Goal: Task Accomplishment & Management: Use online tool/utility

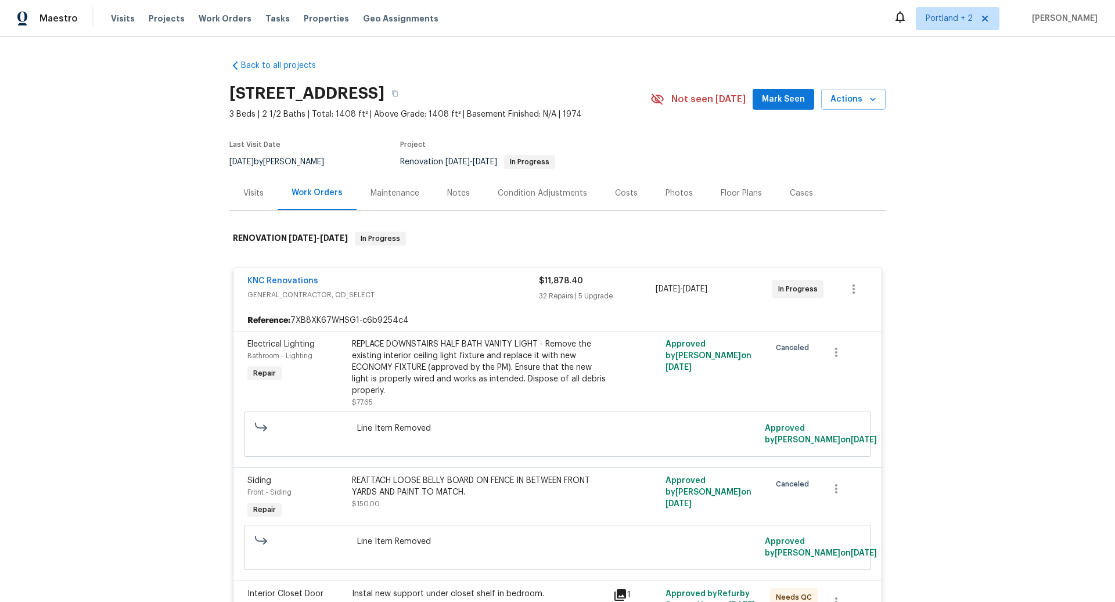
scroll to position [3824, 0]
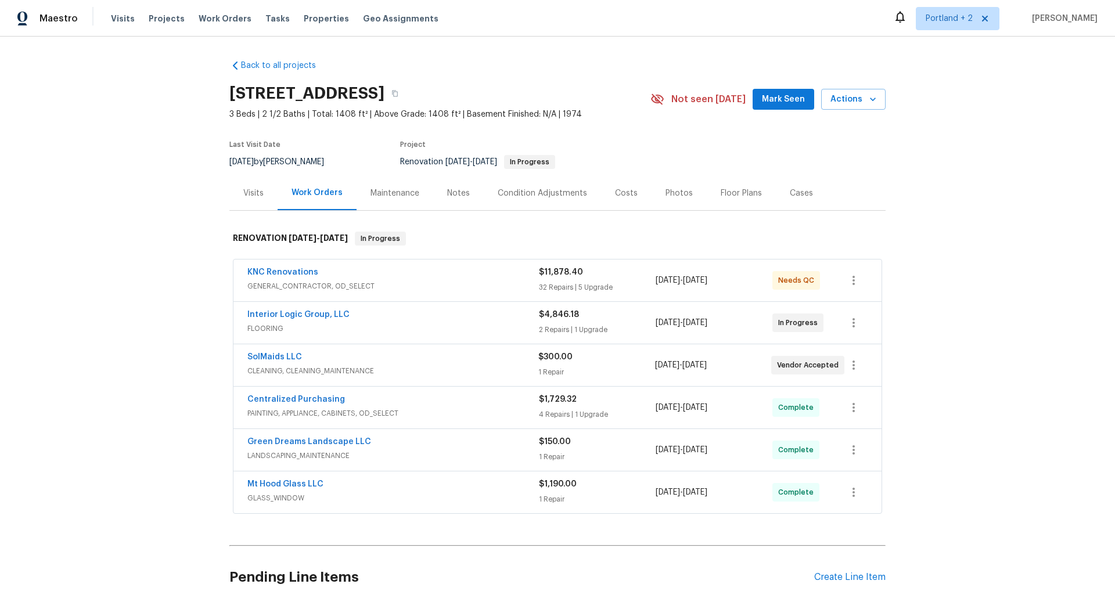
click at [467, 282] on span "GENERAL_CONTRACTOR, OD_SELECT" at bounding box center [392, 286] width 291 height 12
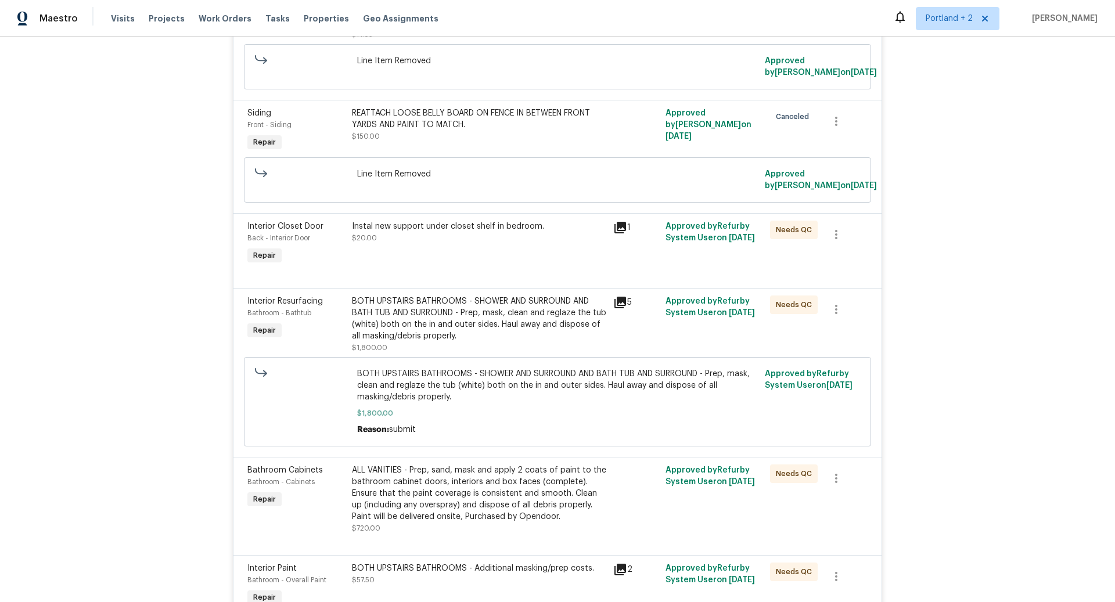
scroll to position [368, 0]
click at [463, 229] on div "Instal new support under closet shelf in bedroom. $20.00" at bounding box center [479, 231] width 254 height 23
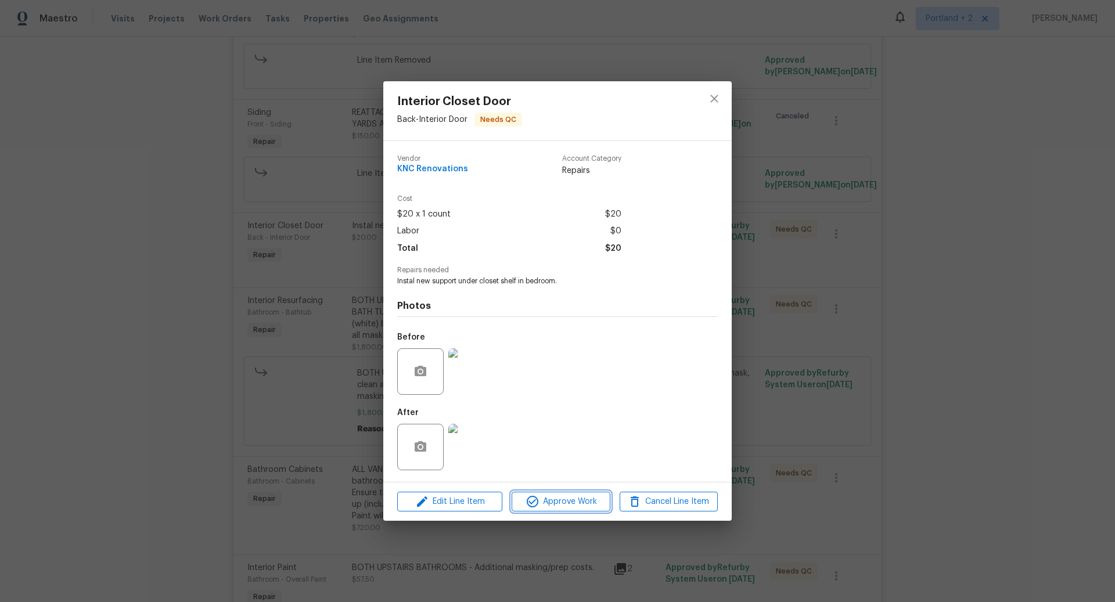
click at [573, 503] on span "Approve Work" at bounding box center [560, 502] width 91 height 15
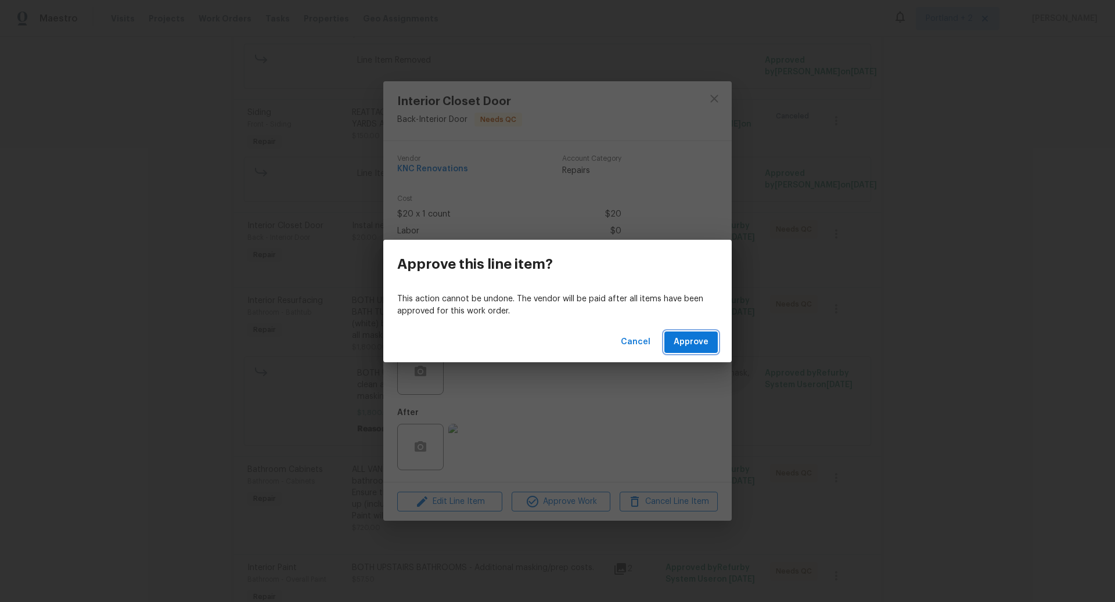
click at [694, 340] on span "Approve" at bounding box center [691, 342] width 35 height 15
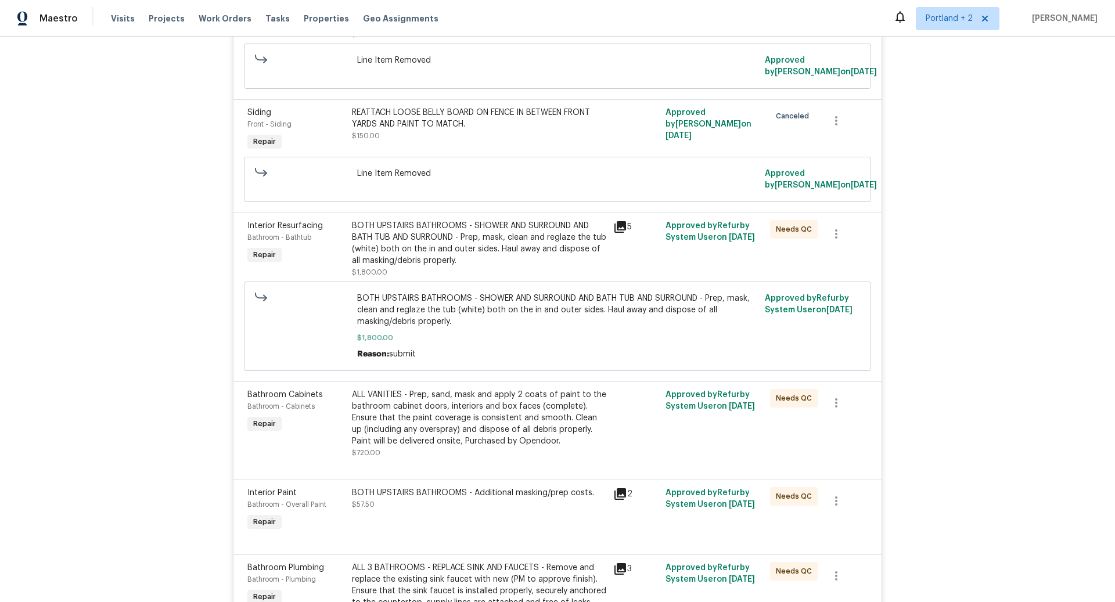
click at [524, 244] on div "BOTH UPSTAIRS BATHROOMS - SHOWER AND SURROUND AND BATH TUB AND SURROUND - Prep,…" at bounding box center [479, 243] width 254 height 46
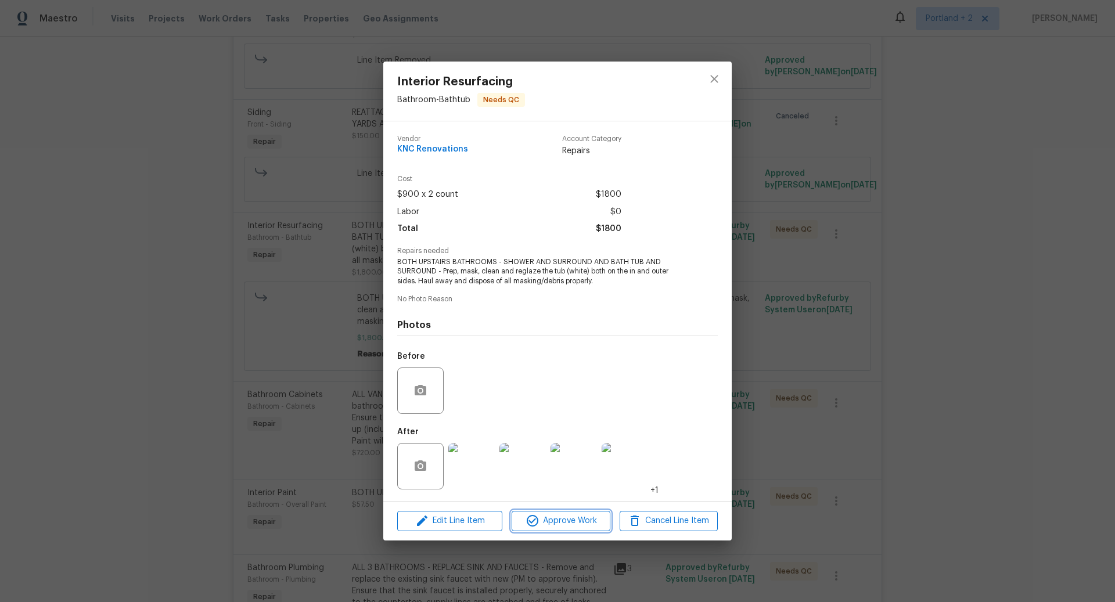
click at [576, 523] on span "Approve Work" at bounding box center [560, 521] width 91 height 15
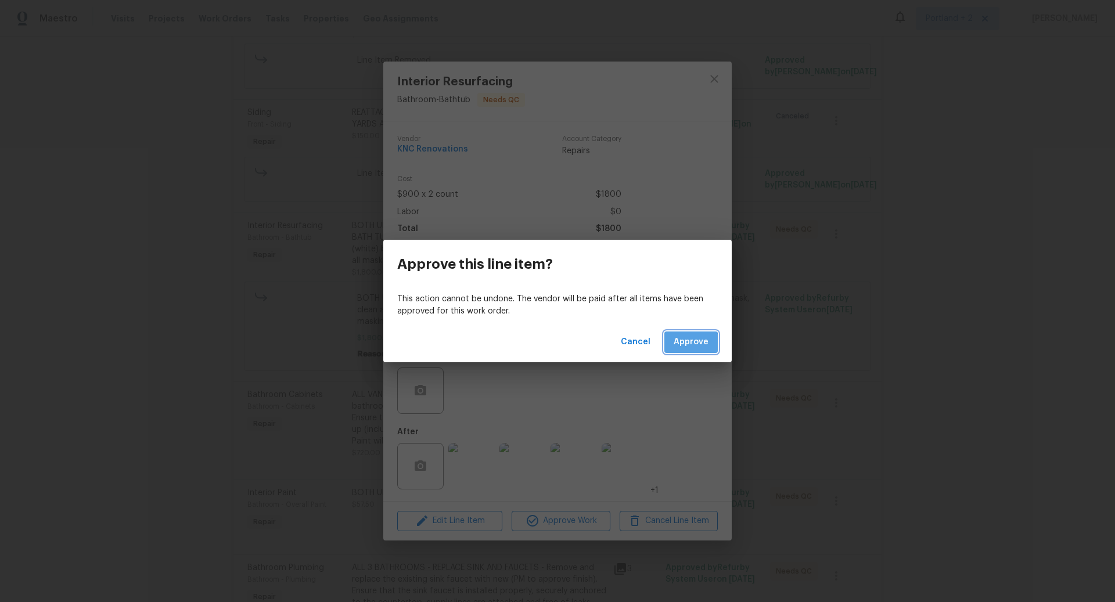
click at [687, 343] on span "Approve" at bounding box center [691, 342] width 35 height 15
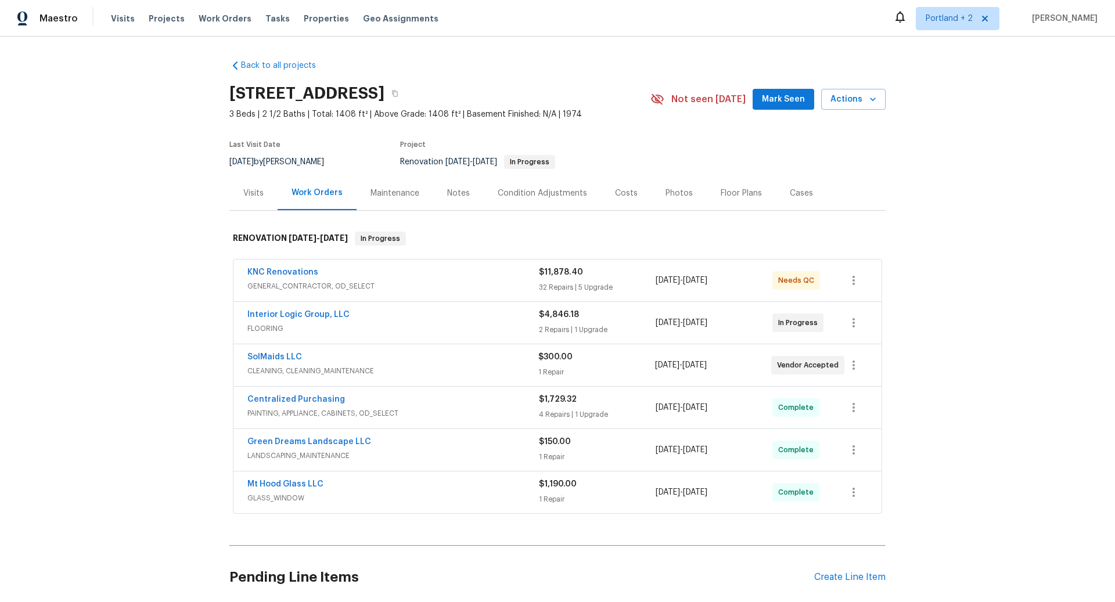
click at [466, 276] on div "KNC Renovations" at bounding box center [392, 274] width 291 height 14
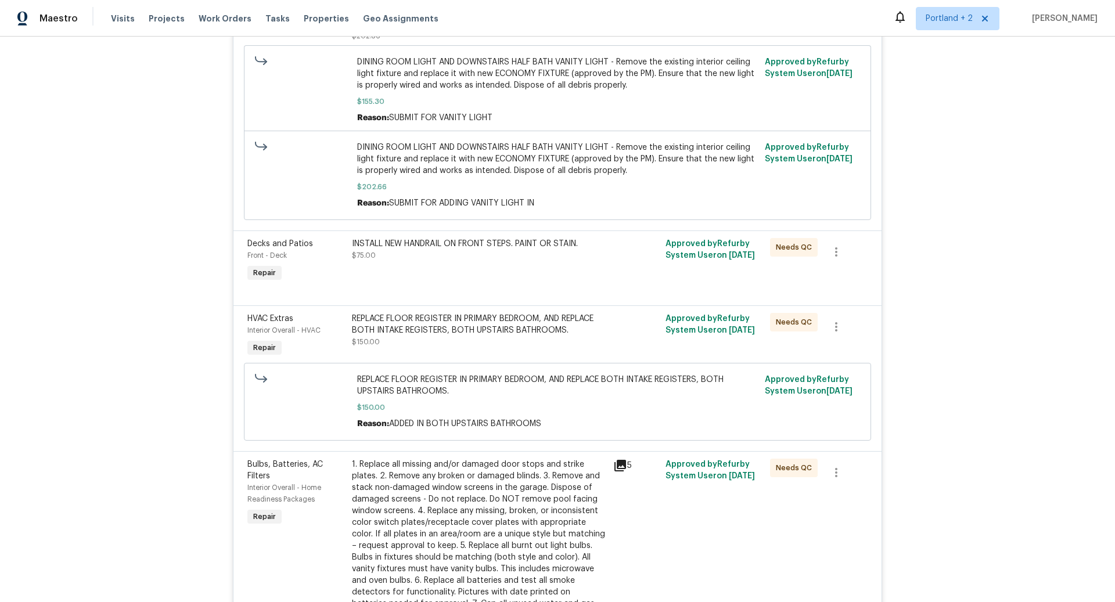
scroll to position [624, 0]
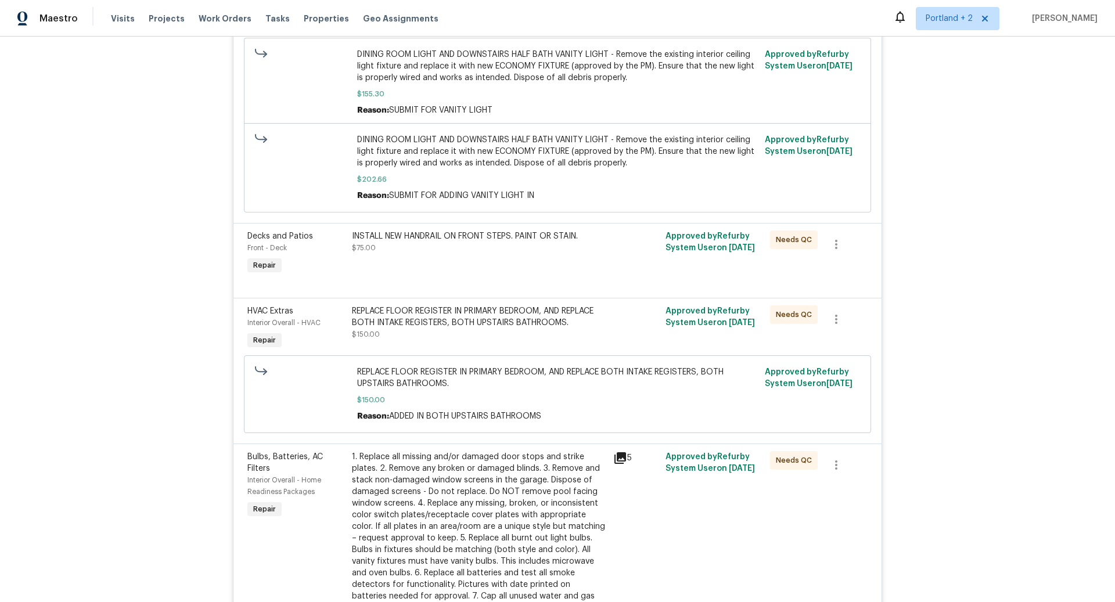
click at [471, 245] on div "INSTALL NEW HANDRAIL ON FRONT STEPS. PAINT OR STAIN. $75.00" at bounding box center [479, 242] width 254 height 23
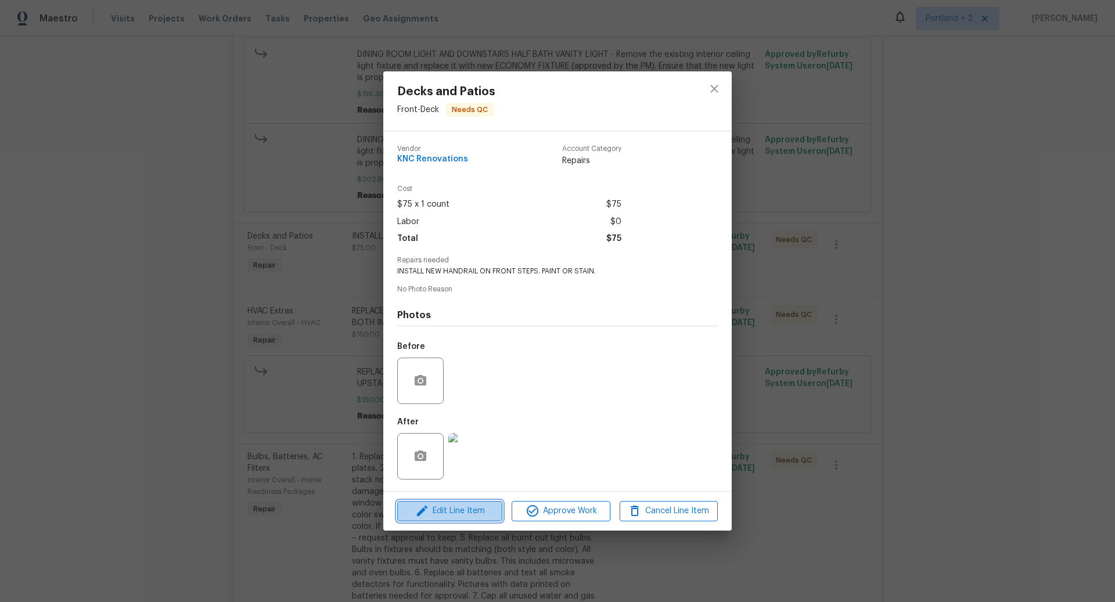
click at [463, 511] on span "Edit Line Item" at bounding box center [450, 511] width 98 height 15
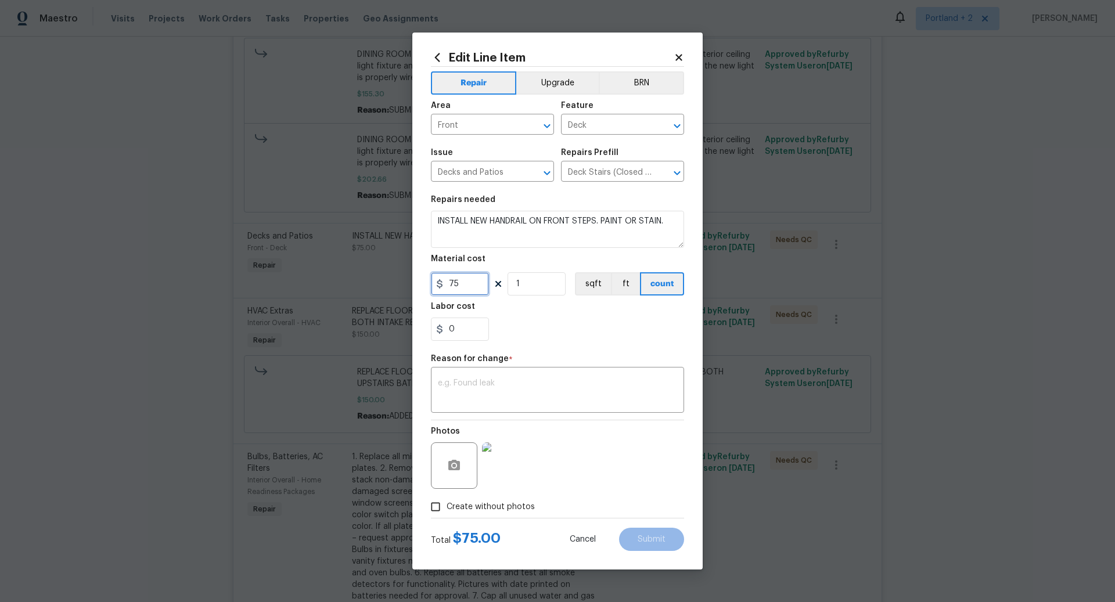
click at [464, 284] on input "75" at bounding box center [460, 283] width 58 height 23
type input "50"
click at [464, 382] on textarea at bounding box center [557, 391] width 239 height 24
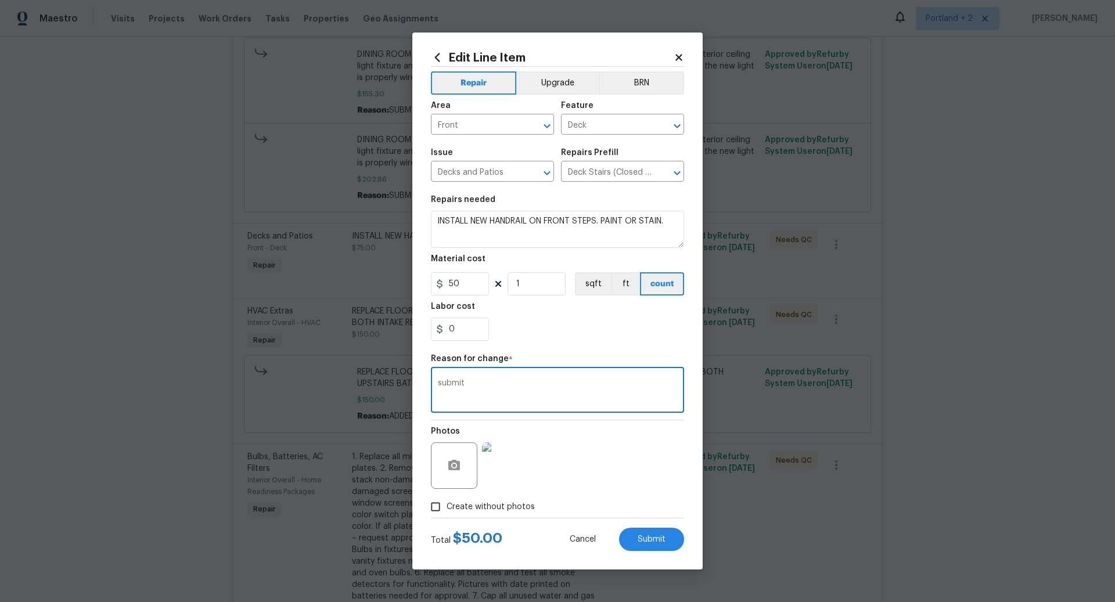
type textarea "submit"
click at [593, 490] on div "Photos" at bounding box center [557, 457] width 253 height 75
click at [654, 543] on span "Submit" at bounding box center [652, 539] width 28 height 9
type input "75"
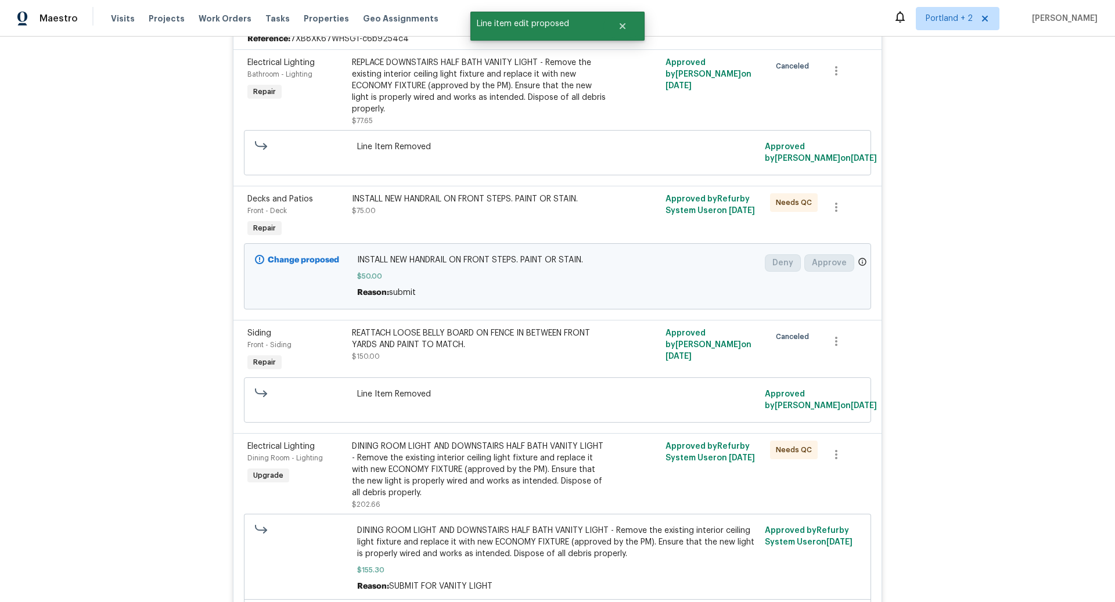
scroll to position [0, 0]
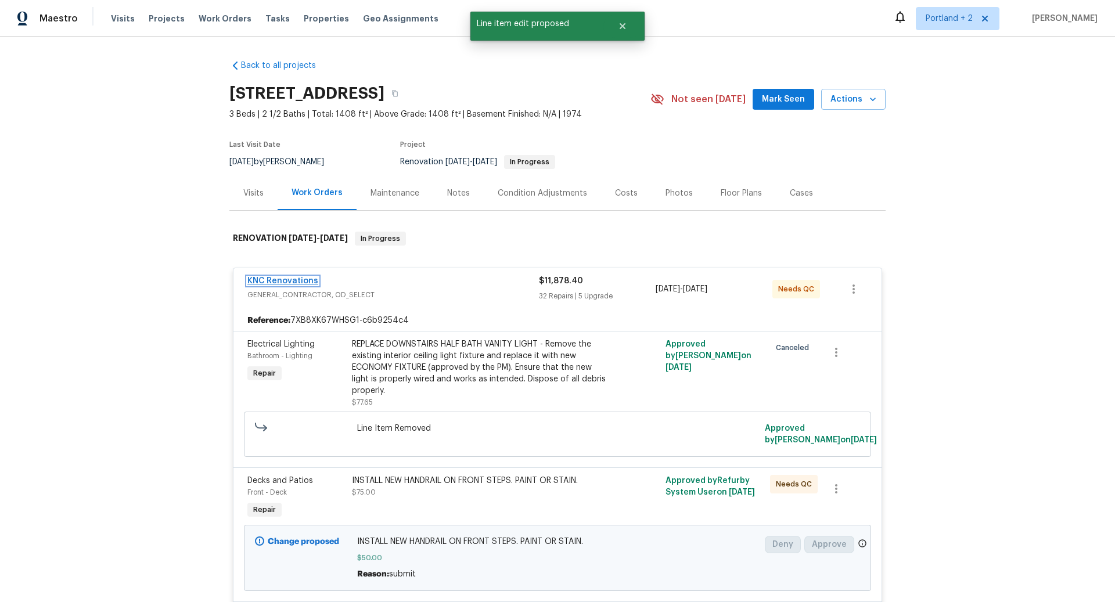
click at [298, 278] on link "KNC Renovations" at bounding box center [282, 281] width 71 height 8
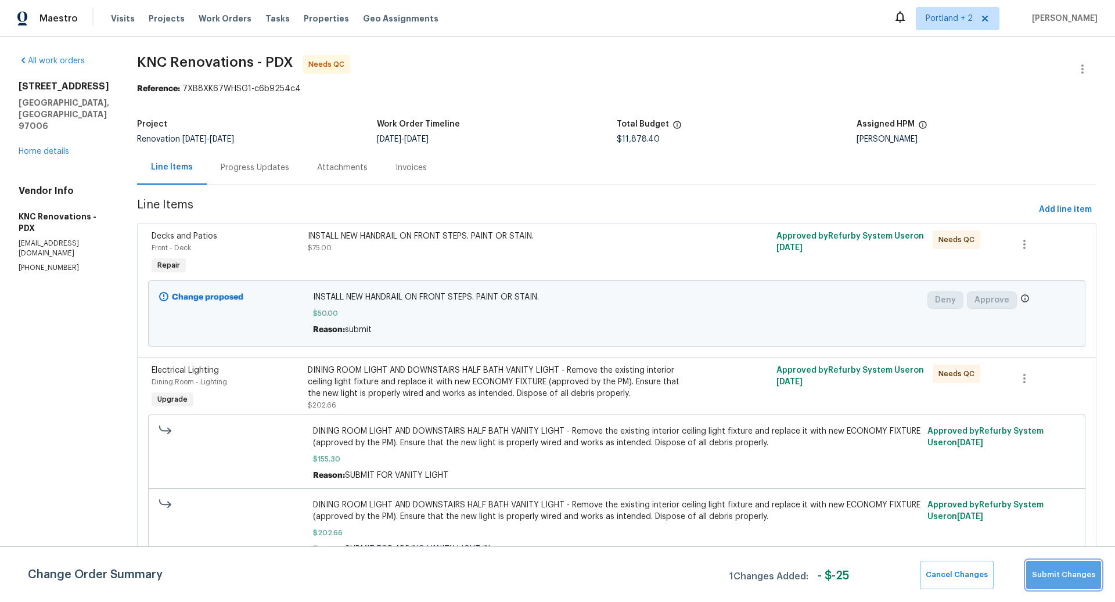
click at [1068, 573] on span "Submit Changes" at bounding box center [1063, 574] width 63 height 13
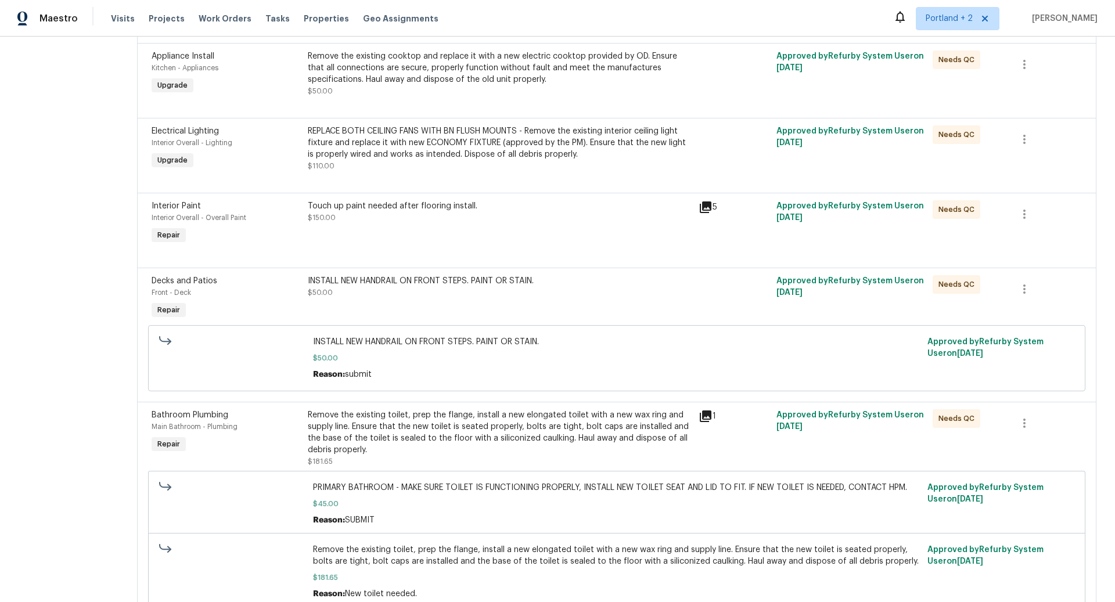
scroll to position [1408, 0]
click at [447, 278] on div "INSTALL NEW HANDRAIL ON FRONT STEPS. PAINT OR STAIN." at bounding box center [500, 281] width 384 height 12
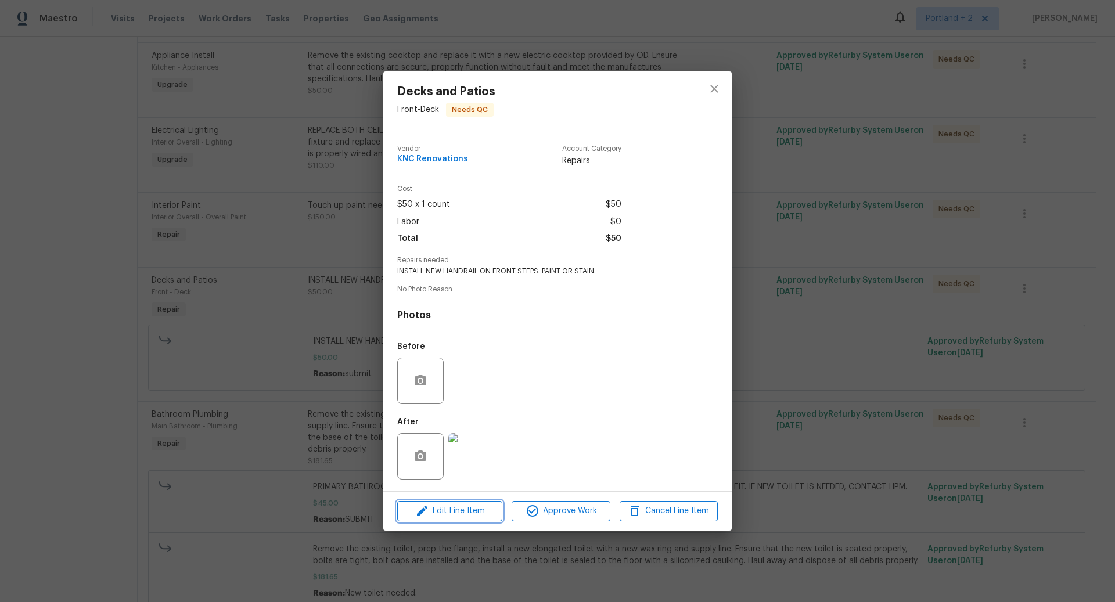
click at [466, 510] on span "Edit Line Item" at bounding box center [450, 511] width 98 height 15
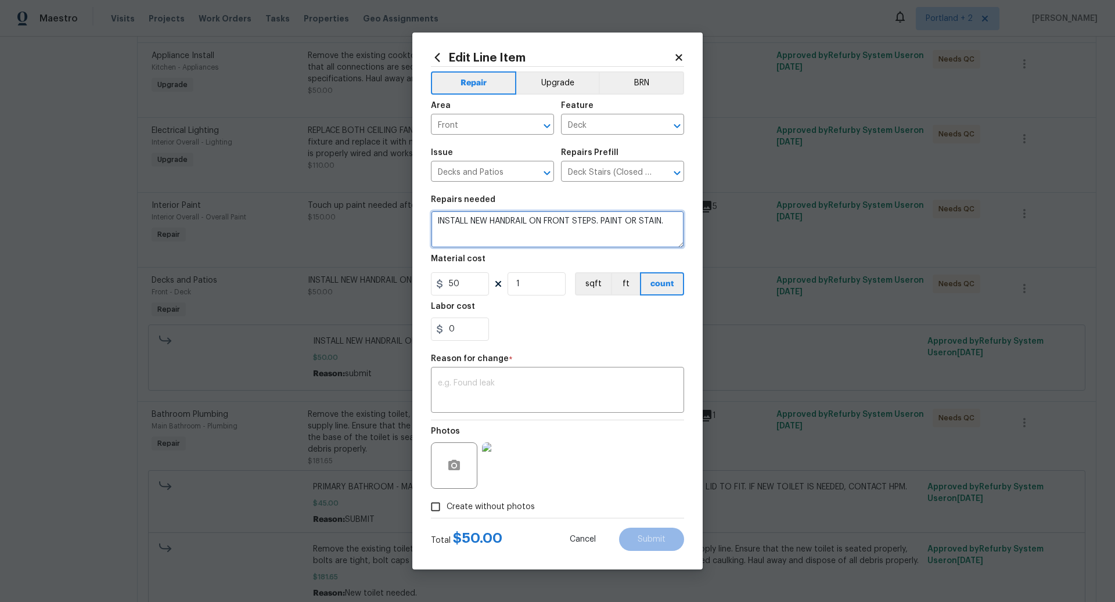
drag, startPoint x: 669, startPoint y: 223, endPoint x: 600, endPoint y: 218, distance: 68.7
click at [600, 219] on textarea "INSTALL NEW HANDRAIL ON FRONT STEPS. PAINT OR STAIN." at bounding box center [557, 229] width 253 height 37
type textarea "INSTALL NEW HANDRAIL ON FRONT STEPS"
click at [557, 387] on textarea at bounding box center [557, 391] width 239 height 24
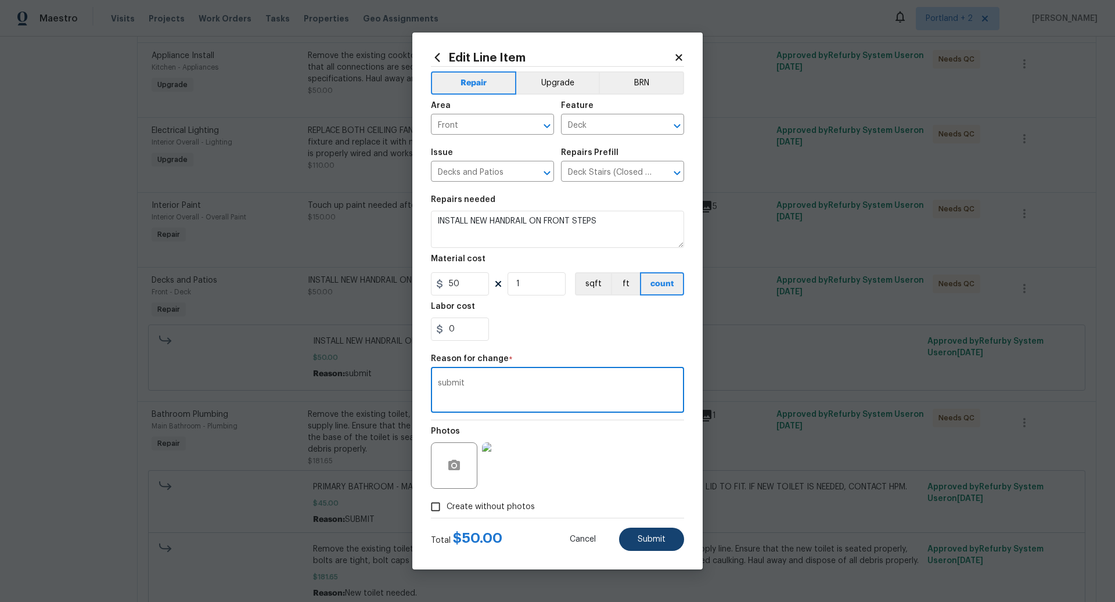
type textarea "submit"
click at [657, 538] on span "Submit" at bounding box center [652, 539] width 28 height 9
type textarea "INSTALL NEW HANDRAIL ON FRONT STEPS. PAINT OR STAIN."
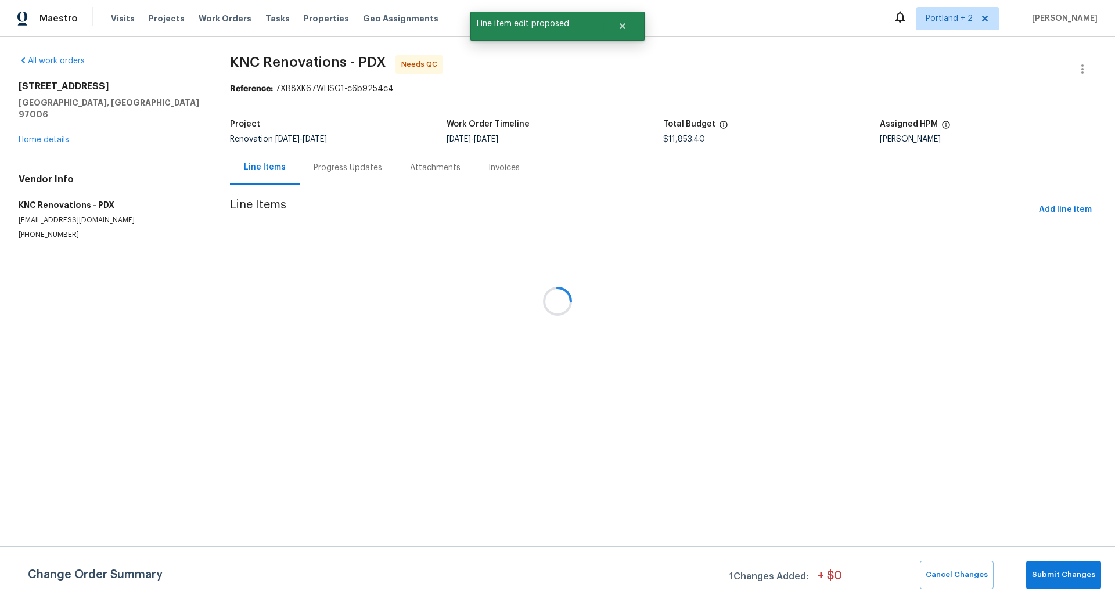
scroll to position [0, 0]
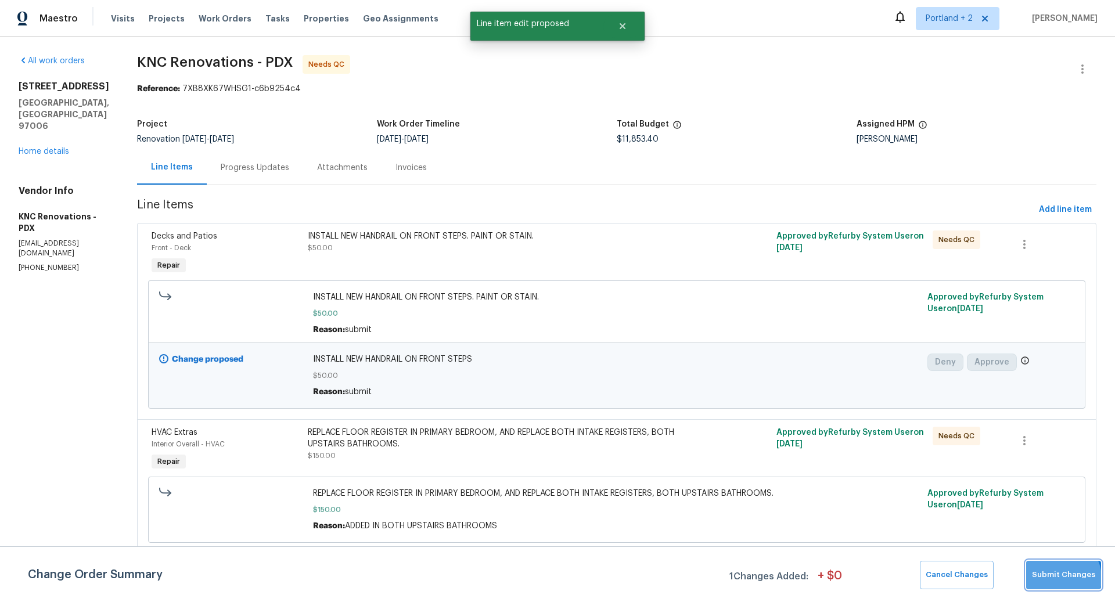
click at [1059, 578] on span "Submit Changes" at bounding box center [1063, 574] width 63 height 13
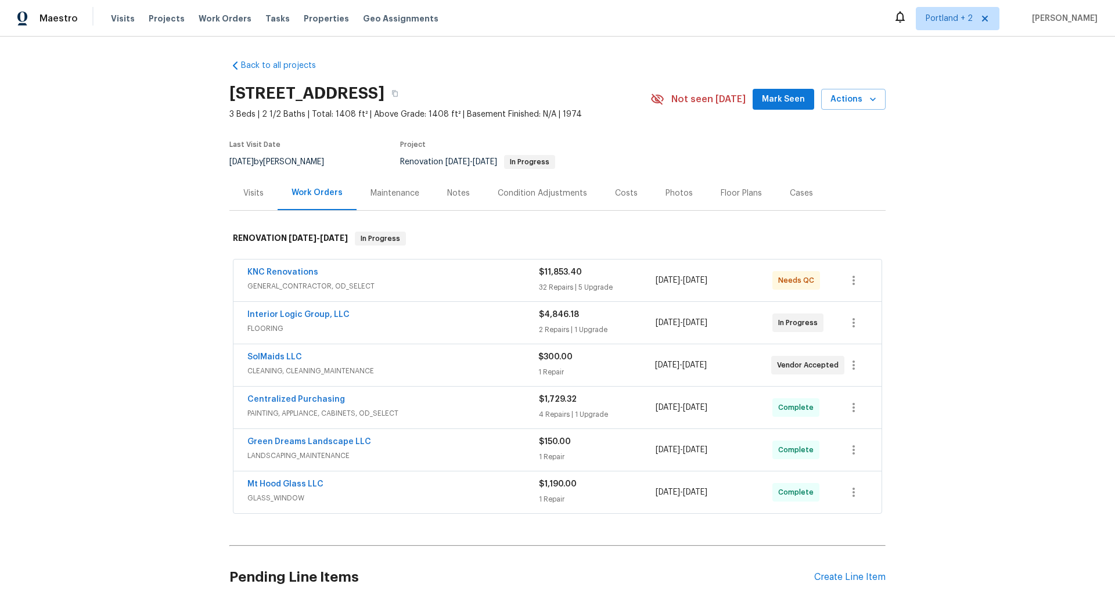
click at [471, 285] on span "GENERAL_CONTRACTOR, OD_SELECT" at bounding box center [392, 286] width 291 height 12
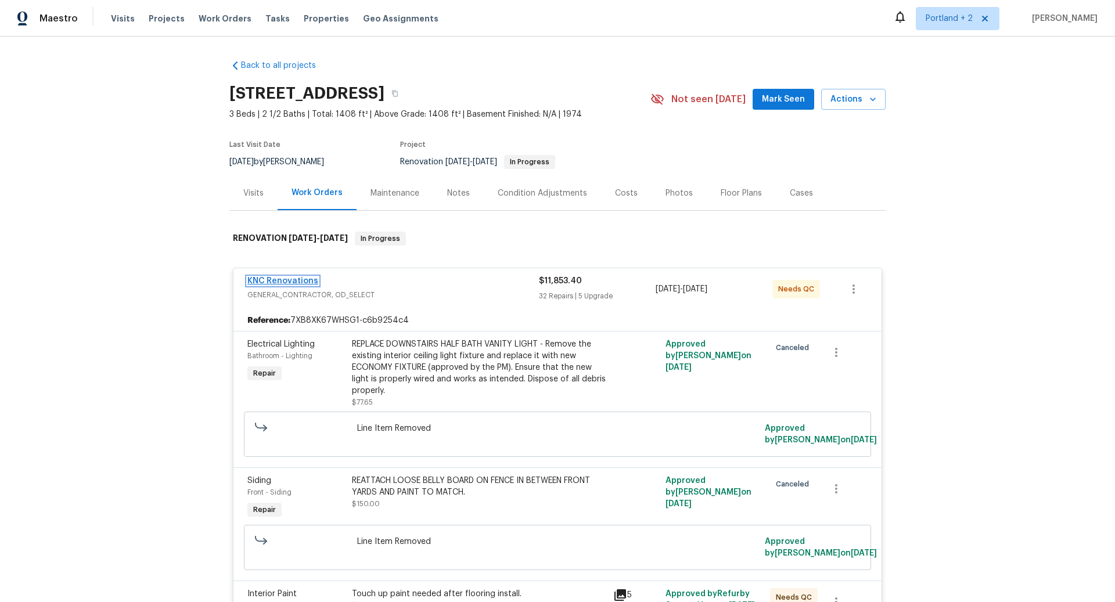
click at [291, 279] on link "KNC Renovations" at bounding box center [282, 281] width 71 height 8
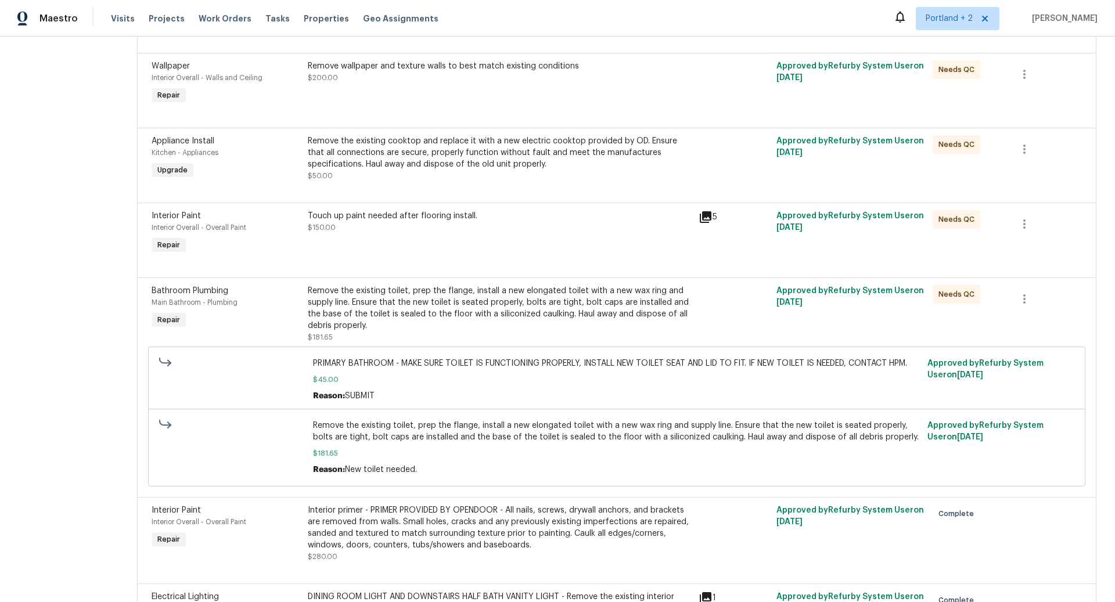
scroll to position [618, 0]
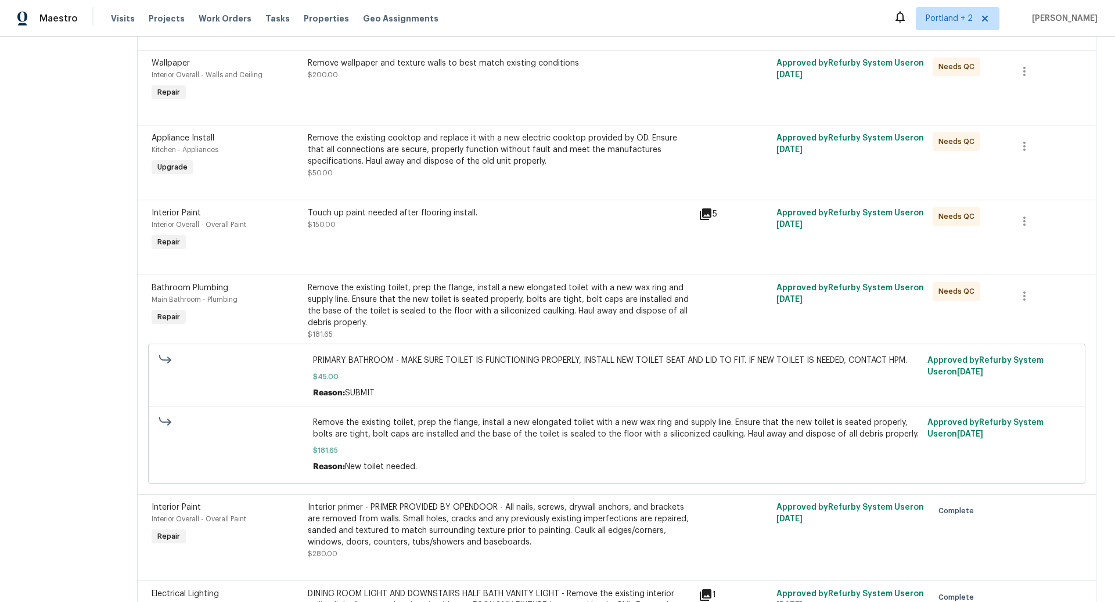
click at [540, 303] on div "Remove the existing toilet, prep the flange, install a new elongated toilet wit…" at bounding box center [500, 305] width 384 height 46
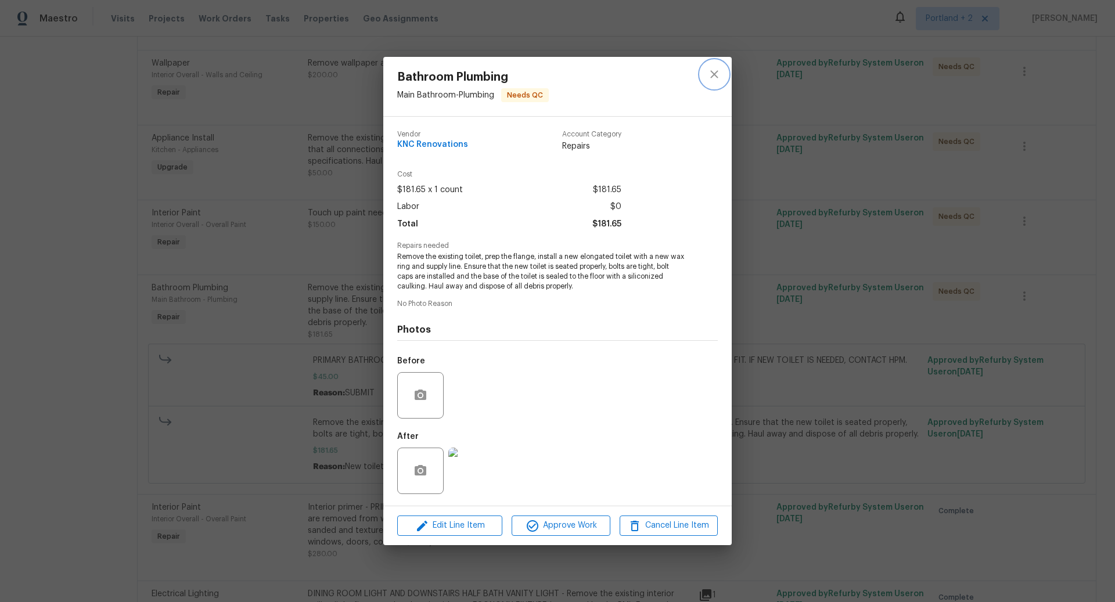
click at [714, 75] on icon "close" at bounding box center [714, 74] width 14 height 14
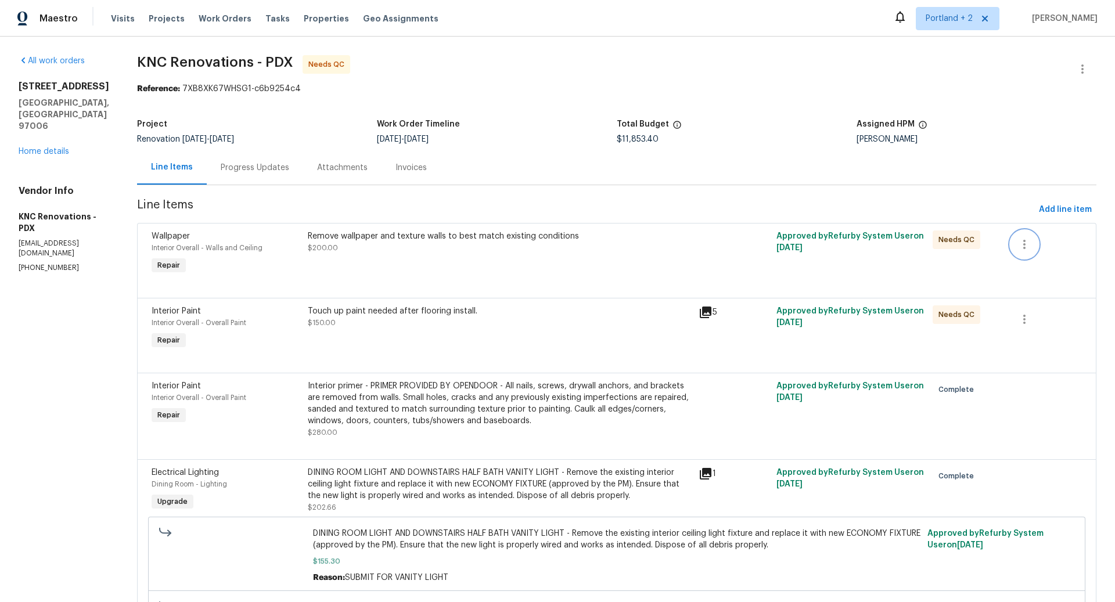
click at [1025, 246] on icon "button" at bounding box center [1024, 244] width 14 height 14
click at [1033, 245] on li "Cancel" at bounding box center [1033, 244] width 45 height 19
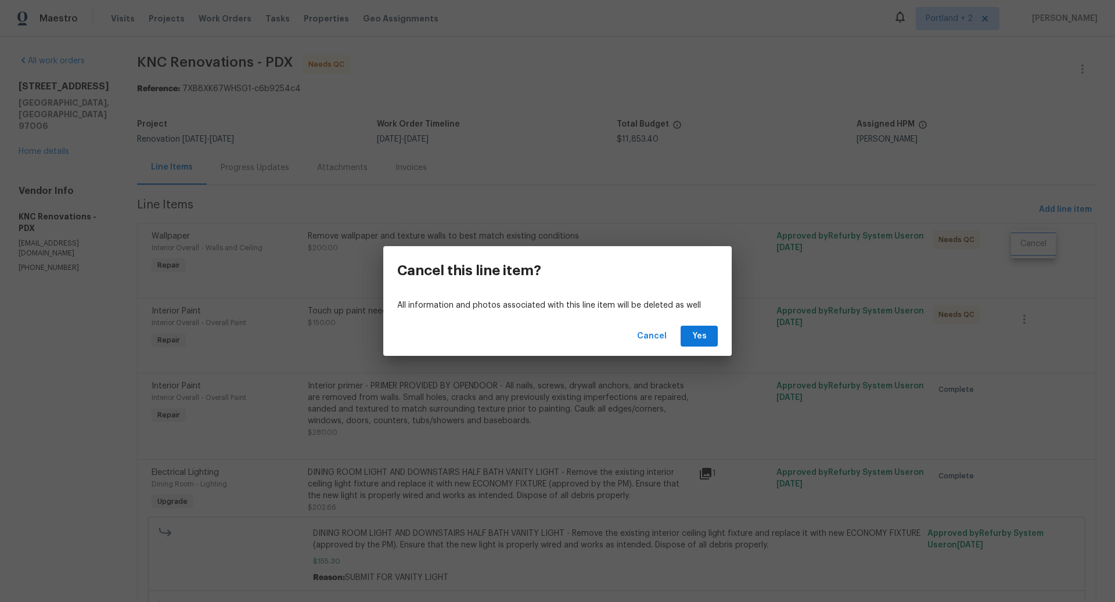
click at [730, 213] on div "Cancel this line item? All information and photos associated with this line ite…" at bounding box center [557, 301] width 1115 height 602
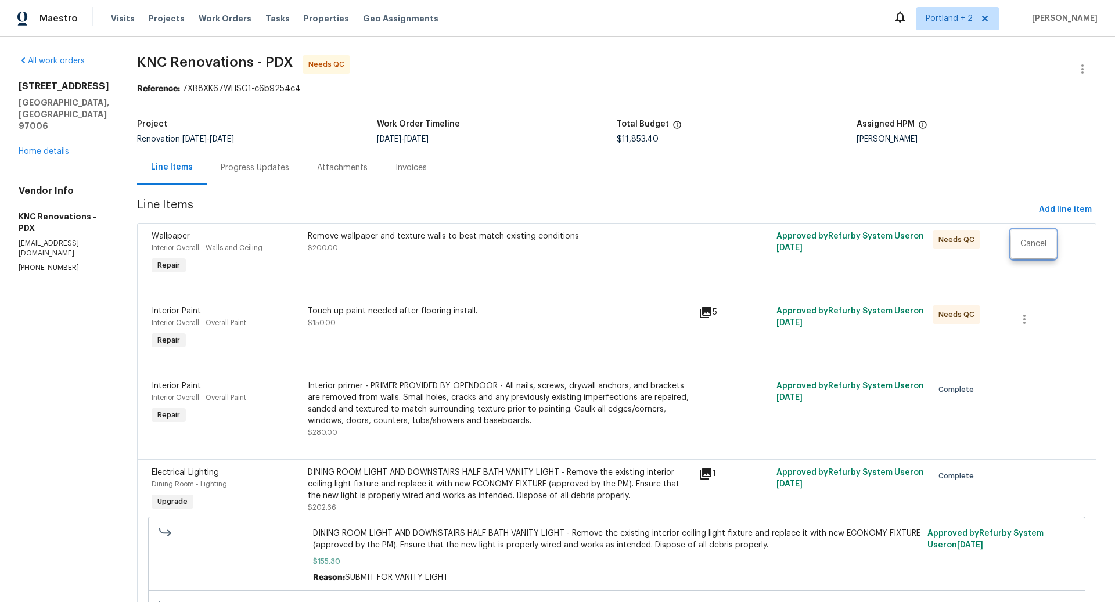
click at [617, 257] on div at bounding box center [557, 301] width 1115 height 602
click at [480, 248] on div "Remove wallpaper and texture walls to best match existing conditions $200.00" at bounding box center [500, 242] width 384 height 23
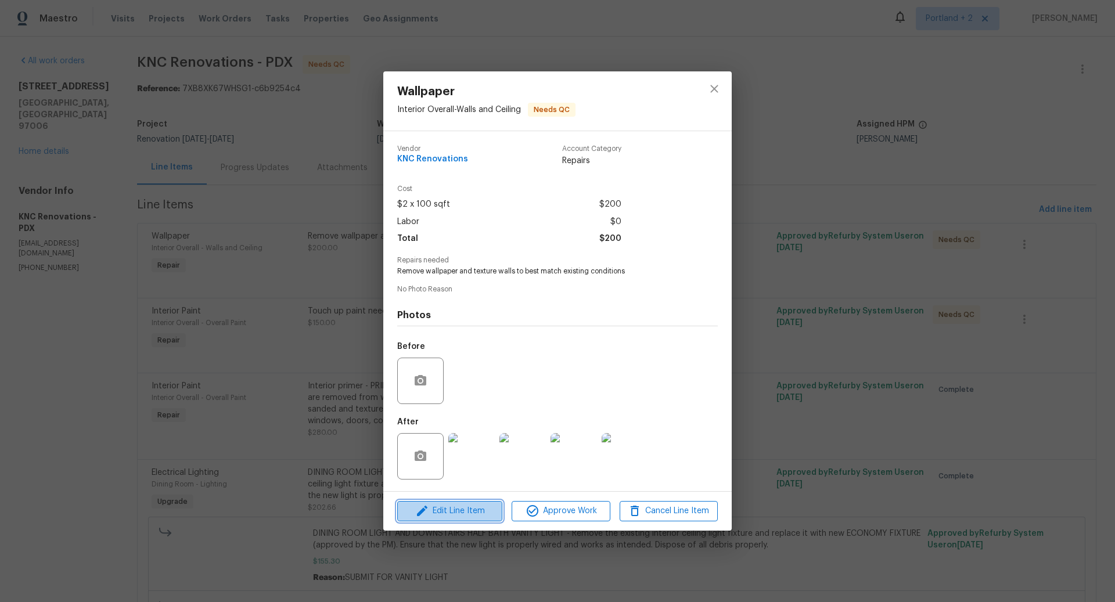
click at [459, 513] on span "Edit Line Item" at bounding box center [450, 511] width 98 height 15
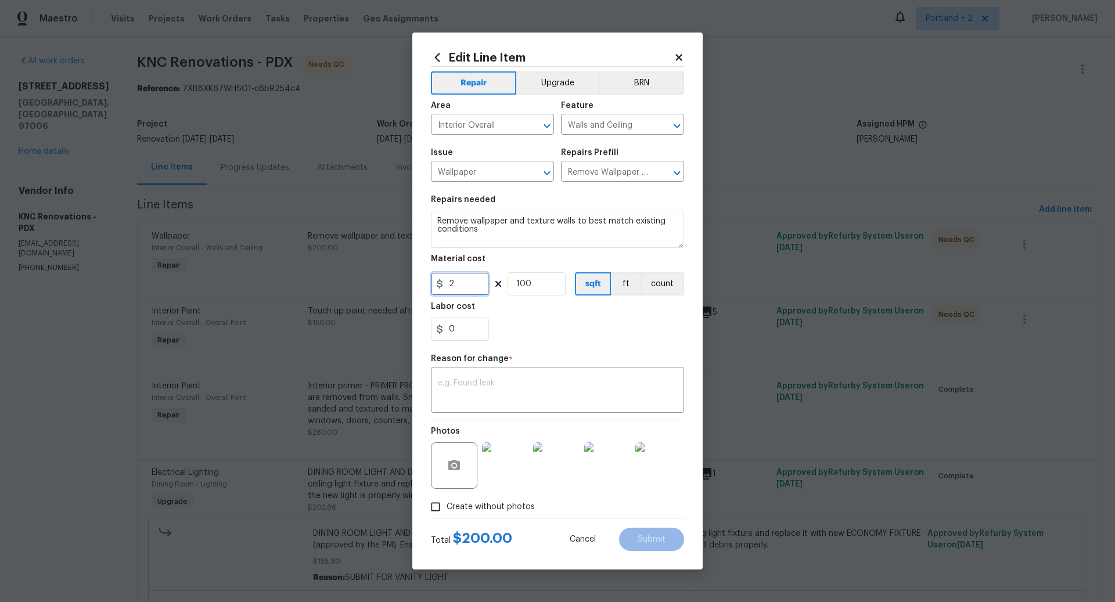
click at [470, 283] on input "2" at bounding box center [460, 283] width 58 height 23
click at [549, 286] on input "100" at bounding box center [536, 283] width 58 height 23
type input "50"
click at [512, 379] on textarea at bounding box center [557, 391] width 239 height 24
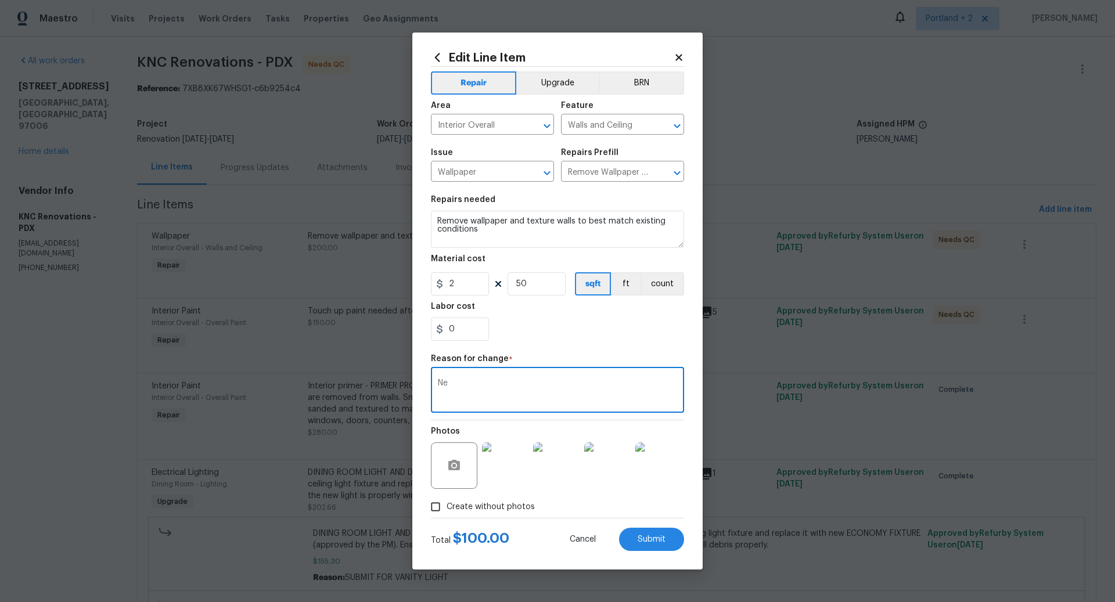
type textarea "N"
type textarea "f"
type textarea "F"
type textarea "submit for contact paper"
click at [539, 285] on input "50" at bounding box center [536, 283] width 58 height 23
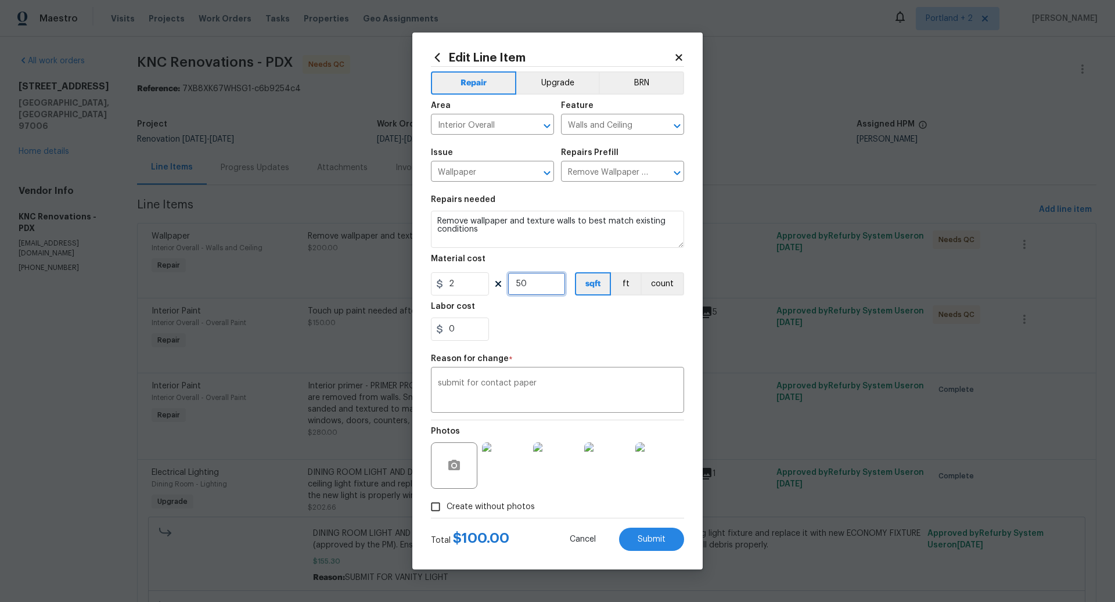
click at [539, 285] on input "50" at bounding box center [536, 283] width 58 height 23
type input "100"
click at [569, 390] on textarea "submit for contact paper" at bounding box center [557, 391] width 239 height 24
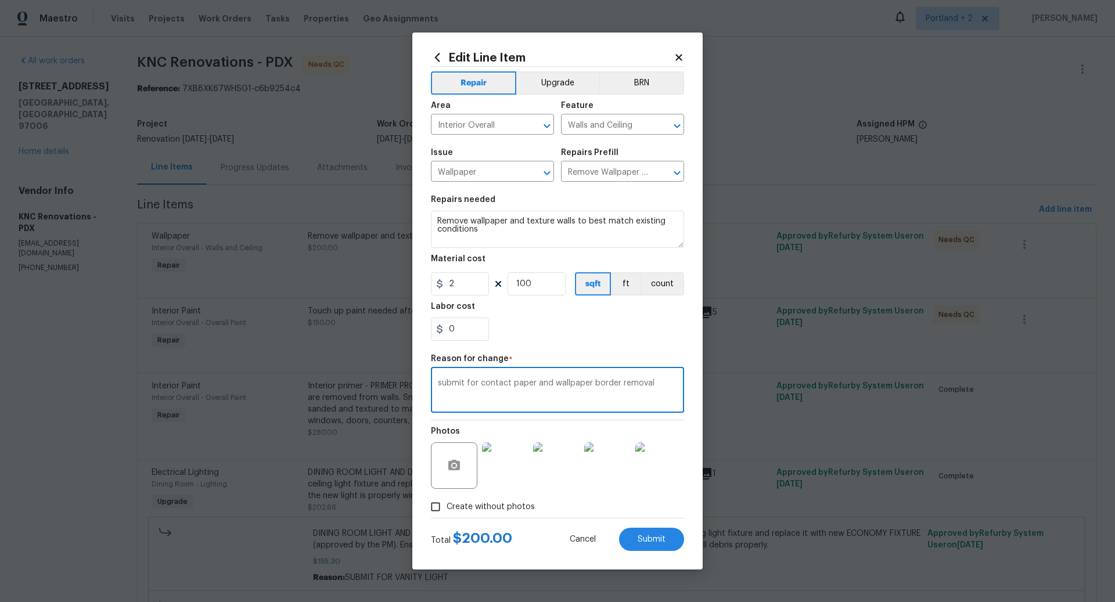
click at [534, 385] on textarea "submit for contact paper and wallpaper border removal" at bounding box center [557, 391] width 239 height 24
click at [519, 398] on textarea "submit for contact paper removal from shelves and wallpaper border removal" at bounding box center [557, 391] width 239 height 24
click at [589, 384] on textarea "submit for contact paper removal from shelves and wallpaper border removal in h…" at bounding box center [557, 391] width 239 height 24
click at [630, 383] on textarea "submit for contact paper removal from all shelves and wallpaper border removal …" at bounding box center [557, 391] width 239 height 24
click at [657, 395] on textarea "submit for contact paper removal from all shelves and cabinets, and wallpaper b…" at bounding box center [557, 391] width 239 height 24
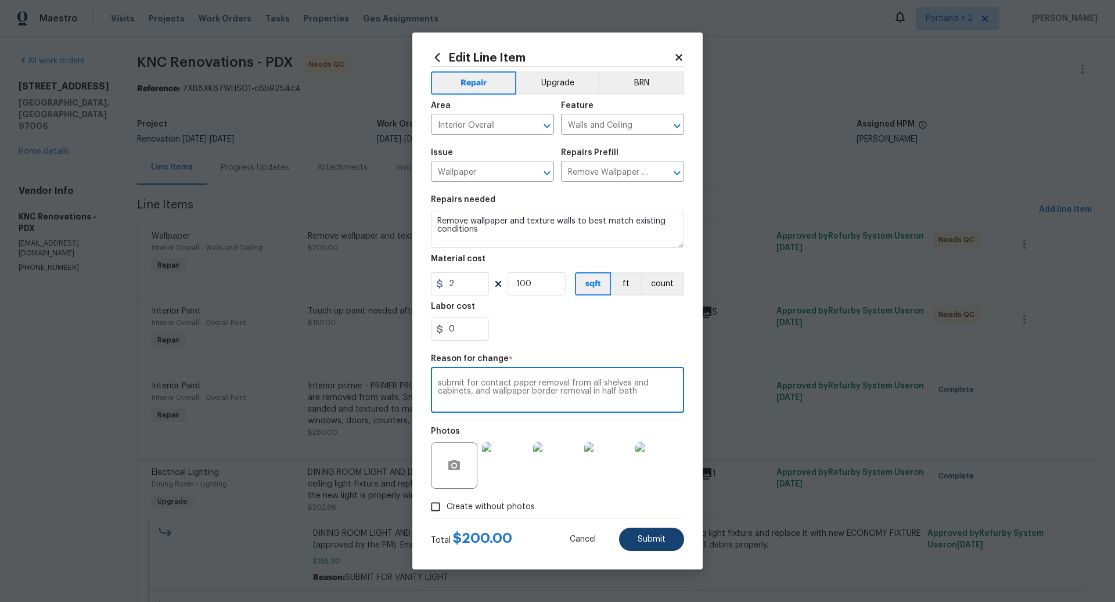
type textarea "submit for contact paper removal from all shelves and cabinets, and wallpaper b…"
click at [654, 541] on span "Submit" at bounding box center [652, 539] width 28 height 9
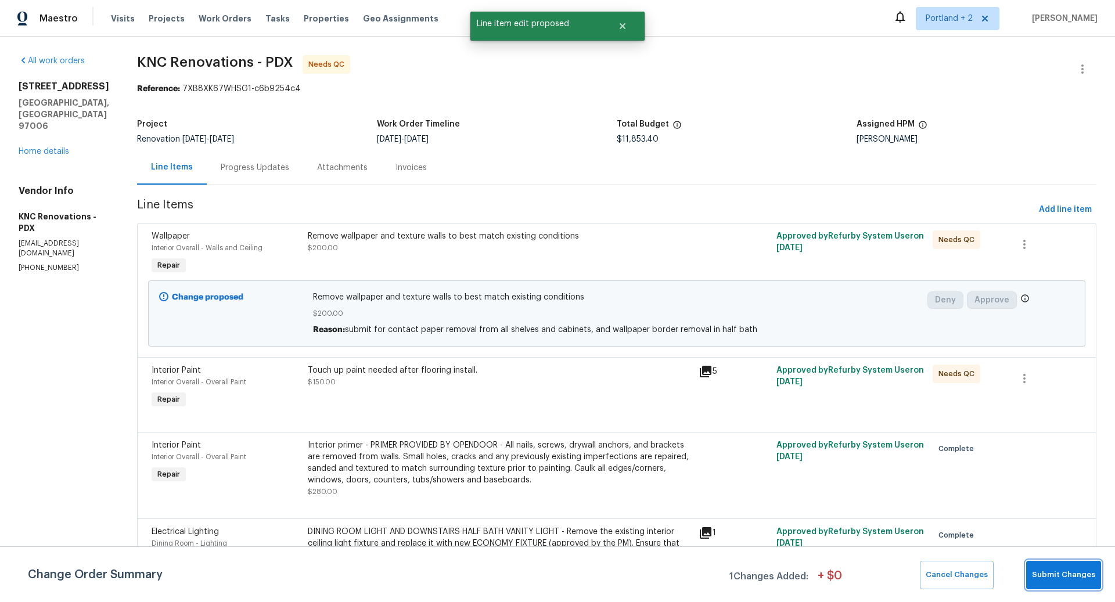
click at [1073, 576] on span "Submit Changes" at bounding box center [1063, 574] width 63 height 13
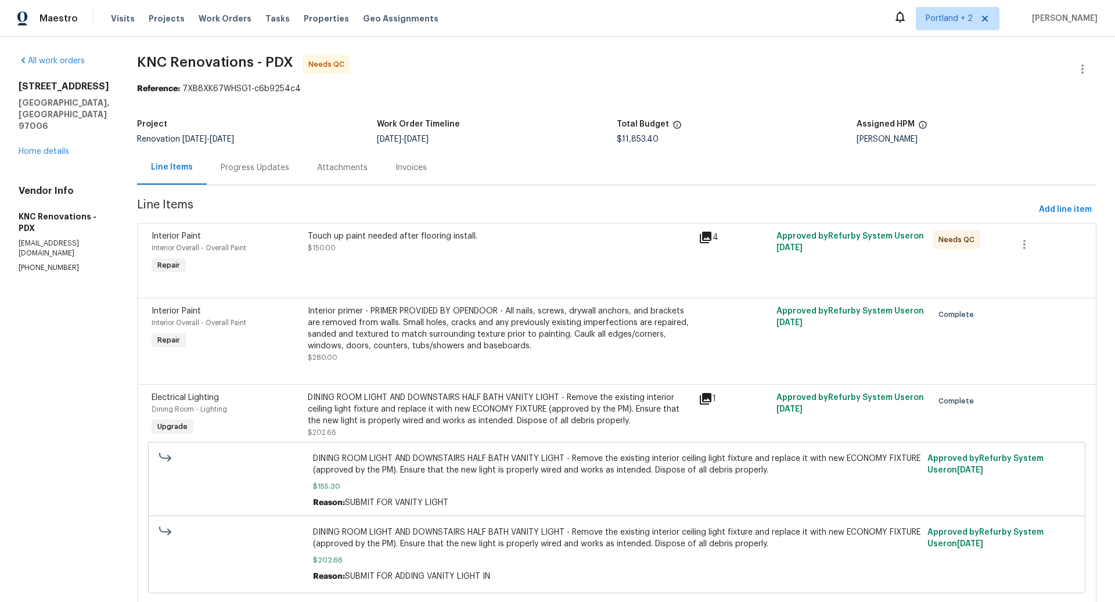
click at [473, 245] on div "Touch up paint needed after flooring install. $150.00" at bounding box center [500, 242] width 384 height 23
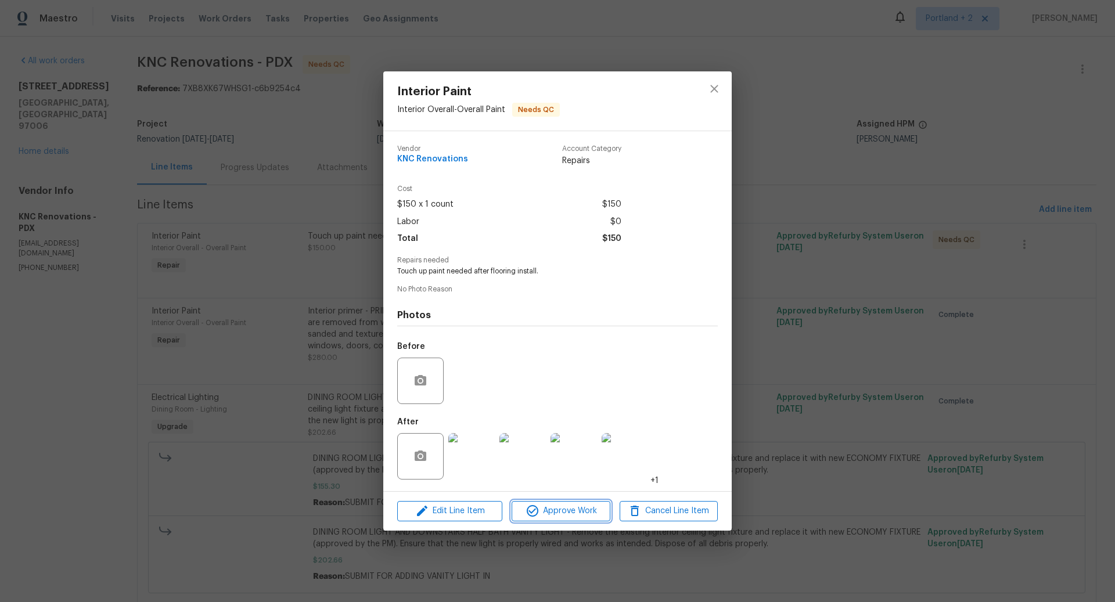
click at [561, 510] on span "Approve Work" at bounding box center [560, 511] width 91 height 15
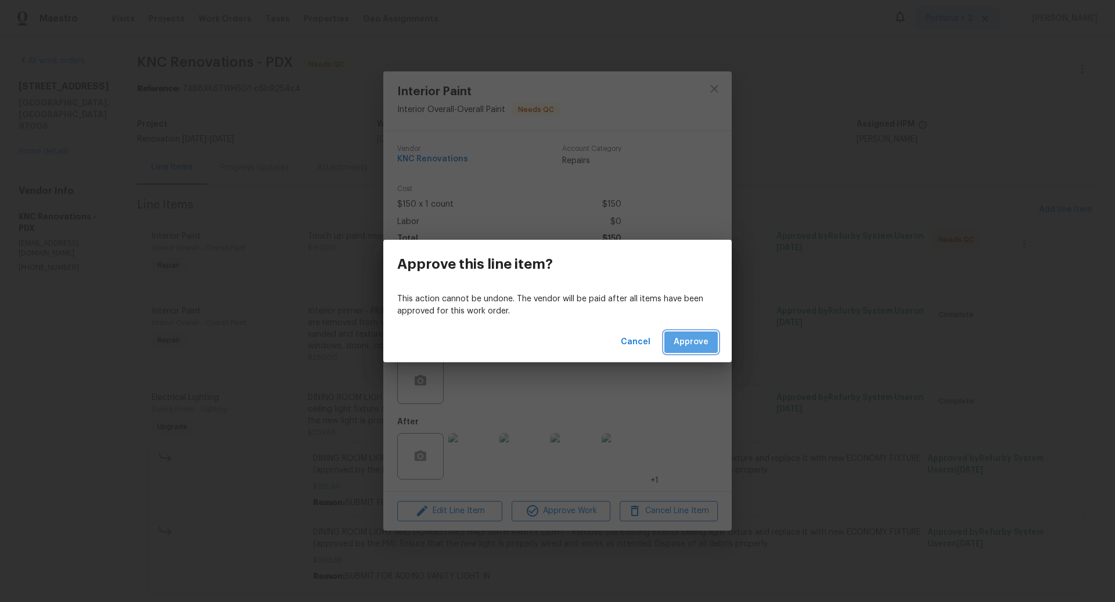
click at [694, 345] on span "Approve" at bounding box center [691, 342] width 35 height 15
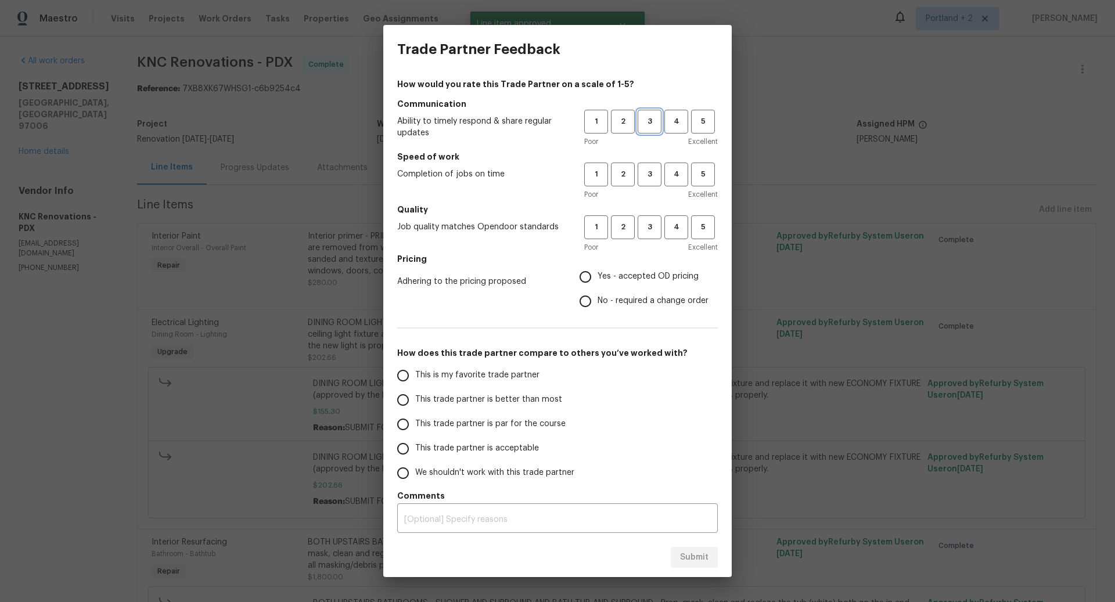
click at [649, 121] on span "3" at bounding box center [649, 121] width 21 height 13
click at [650, 181] on button "3" at bounding box center [650, 175] width 24 height 24
click at [647, 234] on button "3" at bounding box center [650, 227] width 24 height 24
click at [589, 275] on input "Yes - accepted OD pricing" at bounding box center [585, 277] width 24 height 24
radio input "true"
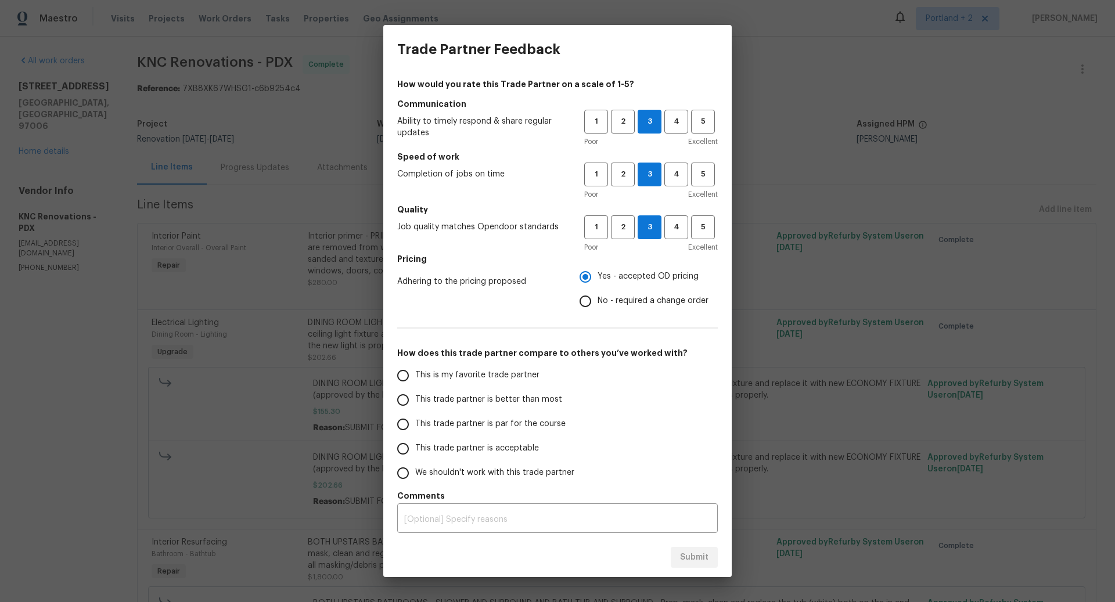
click at [403, 399] on input "This trade partner is better than most" at bounding box center [403, 400] width 24 height 24
click at [692, 557] on span "Submit" at bounding box center [694, 557] width 28 height 15
radio input "true"
